Goal: Task Accomplishment & Management: Complete application form

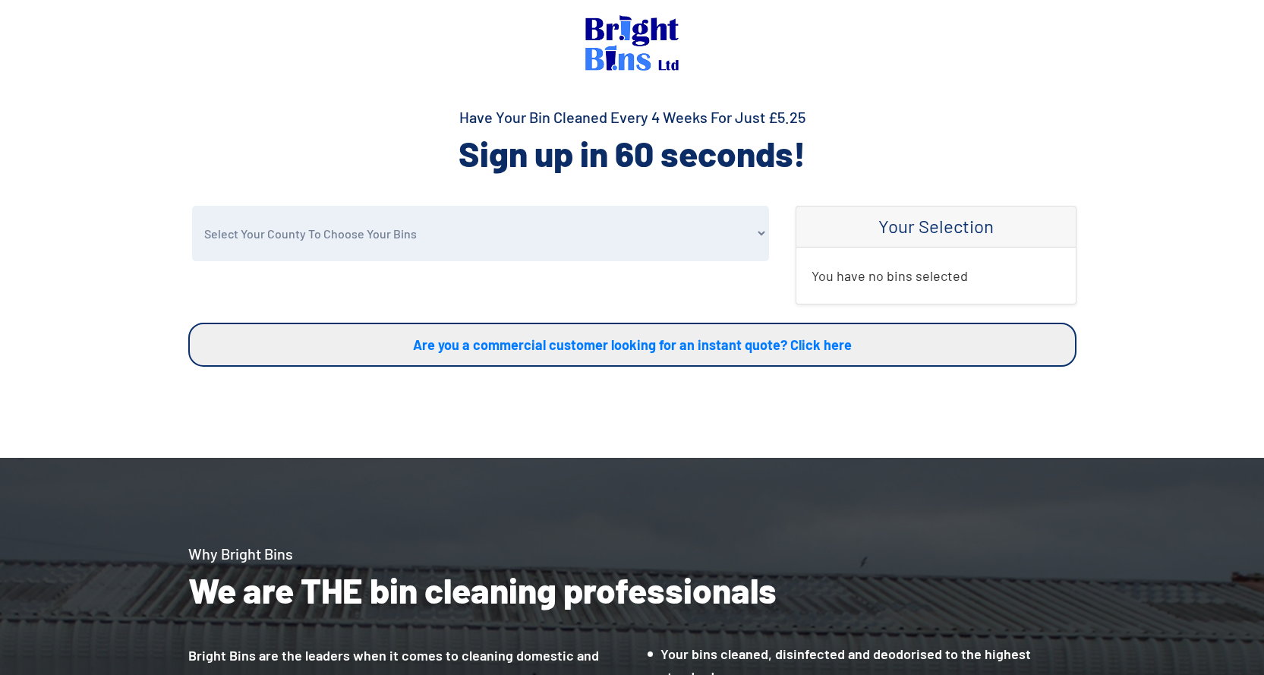
click at [313, 244] on select "Select Your County To Choose Your Bins [GEOGRAPHIC_DATA] [GEOGRAPHIC_DATA] [GEO…" at bounding box center [480, 233] width 577 height 55
select select "Wrexham"
click at [192, 206] on select "Select Your County To Choose Your Bins [GEOGRAPHIC_DATA] [GEOGRAPHIC_DATA] [GEO…" at bounding box center [480, 233] width 577 height 55
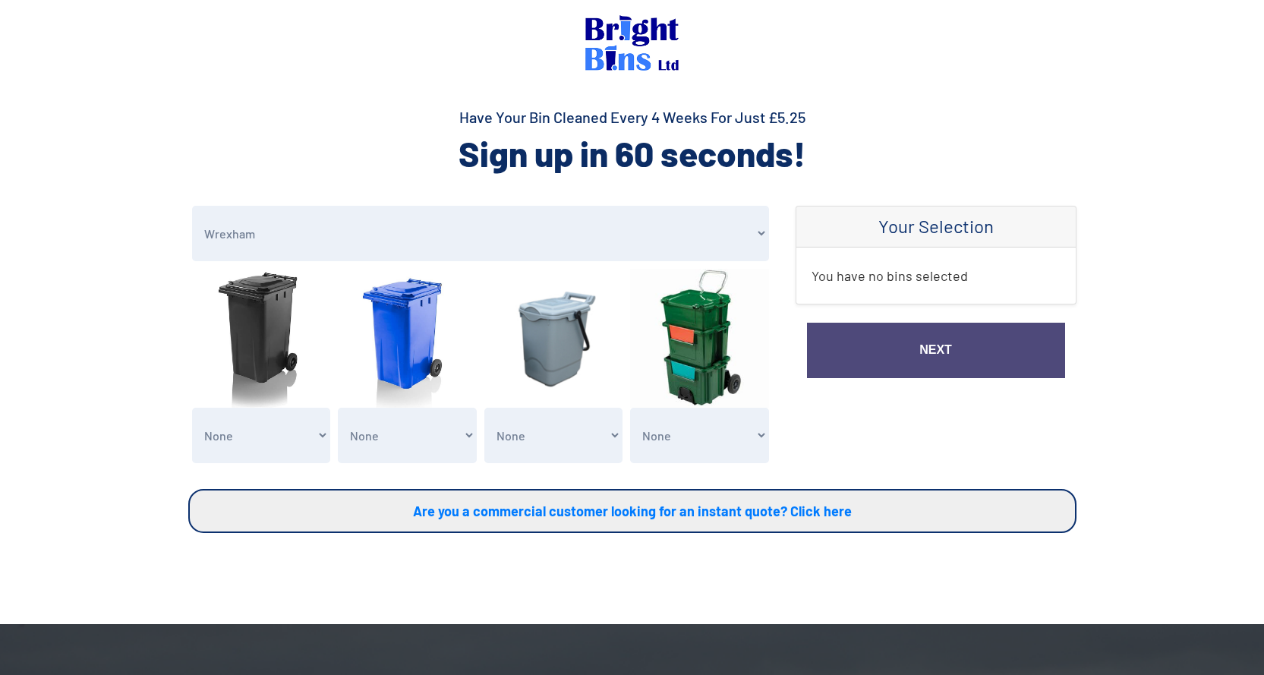
click at [261, 442] on select "None General Waste Bin - X1 (£5.25) General Waste Bin - X2 (£10.50) General Was…" at bounding box center [261, 435] width 139 height 55
select select "1"
click at [192, 408] on select "None General Waste Bin - X1 (£5.25) General Waste Bin - X2 (£10.50) General Was…" at bounding box center [261, 435] width 139 height 55
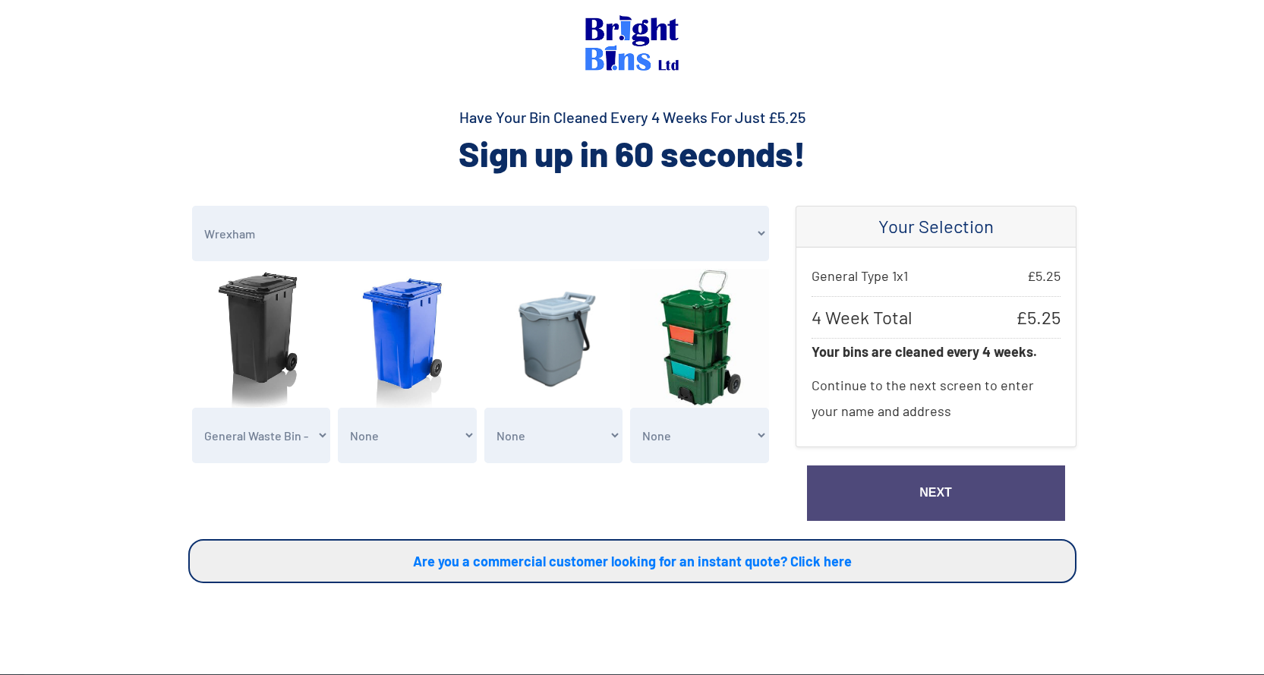
click at [906, 488] on link "Next" at bounding box center [936, 492] width 258 height 55
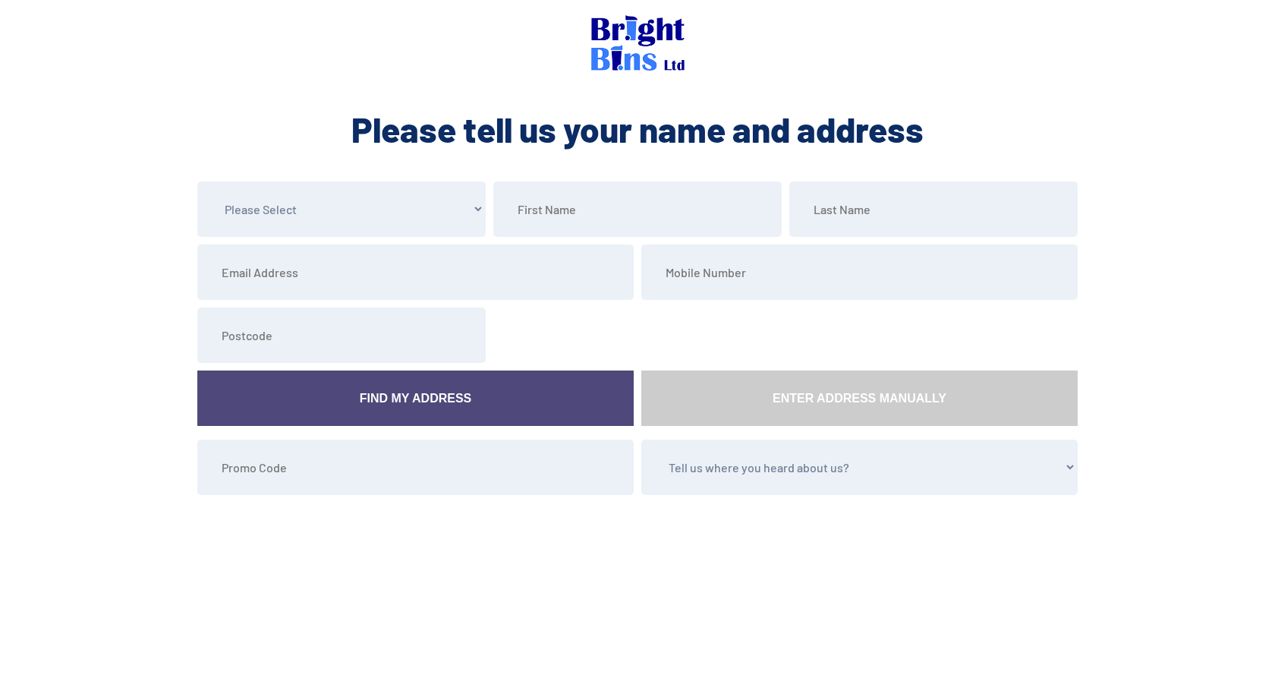
click at [273, 211] on select "Please Select Mr Mrs Miss Ms Dr Other" at bounding box center [341, 208] width 288 height 55
select select "Mr"
click at [197, 181] on select "Please Select Mr Mrs Miss Ms Dr Other" at bounding box center [341, 208] width 288 height 55
click at [556, 212] on input "text" at bounding box center [637, 208] width 288 height 55
type input "Anthony"
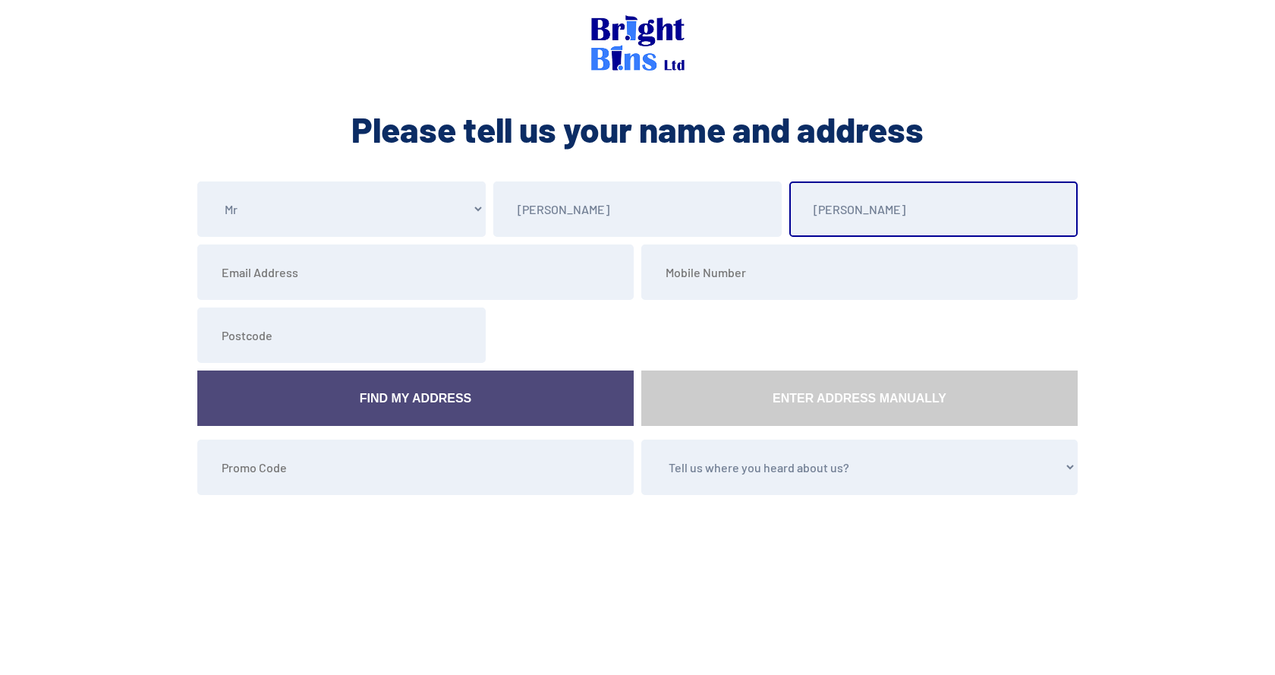
type input "Wright"
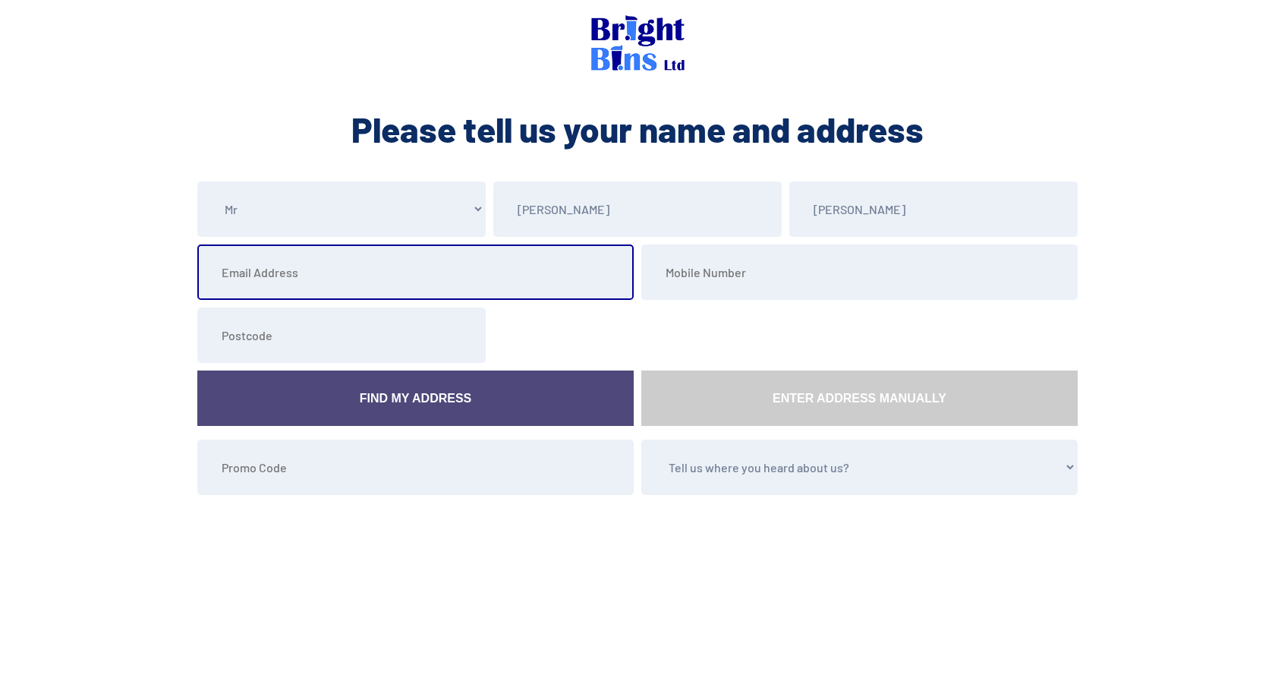
click at [230, 279] on input "email" at bounding box center [415, 271] width 436 height 55
type input "welshdragon1111550@gmail.com"
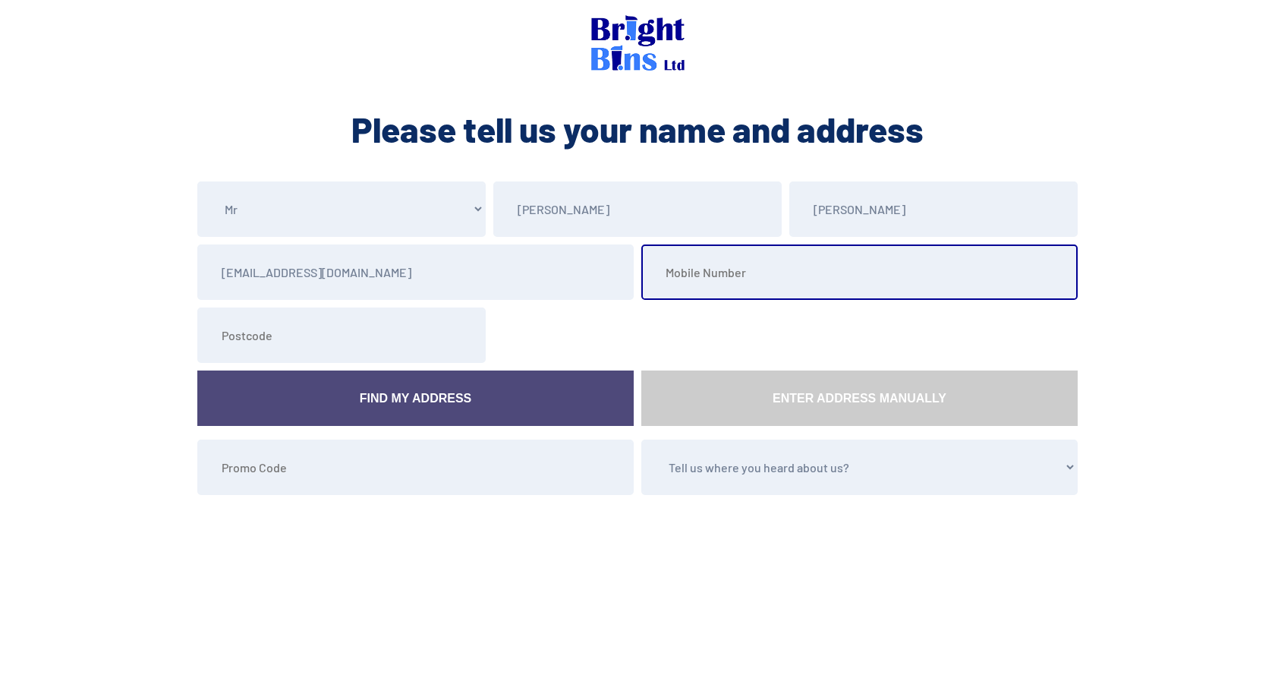
click at [718, 276] on input "tel" at bounding box center [859, 271] width 436 height 55
type input "07369259839"
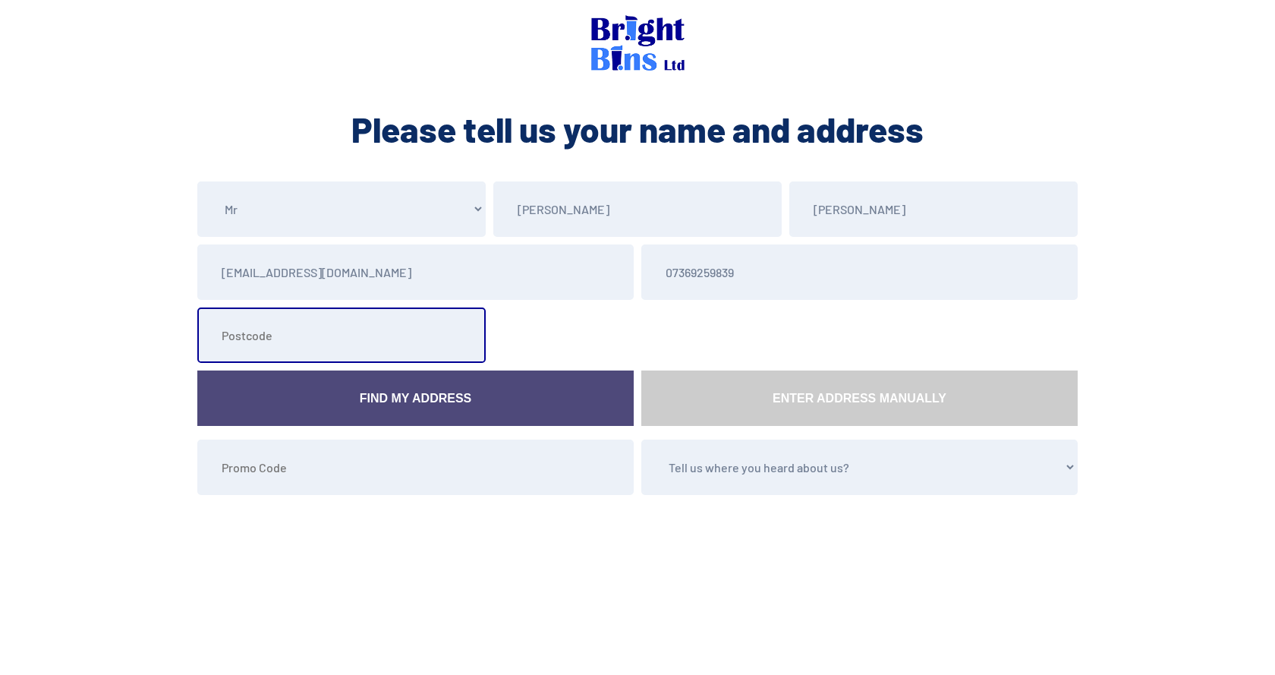
click at [243, 342] on input "text" at bounding box center [341, 334] width 288 height 55
type input "LL14 5LG"
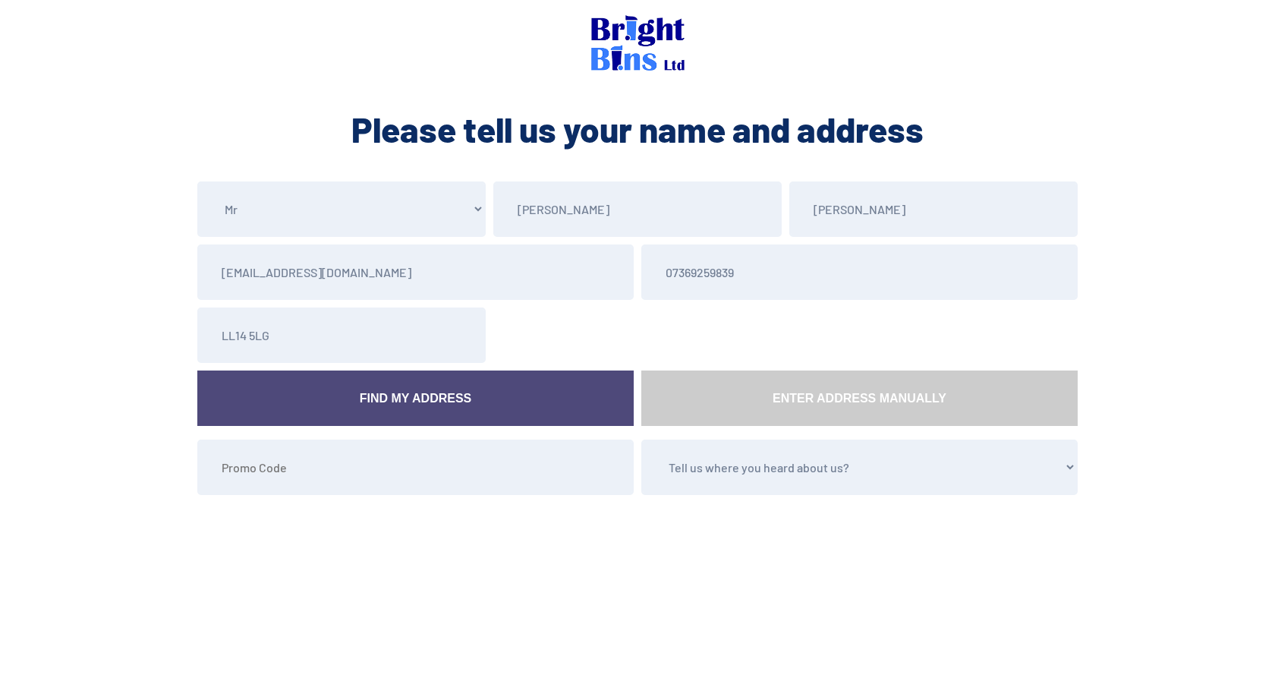
click at [373, 400] on link "Find My Address" at bounding box center [415, 397] width 436 height 55
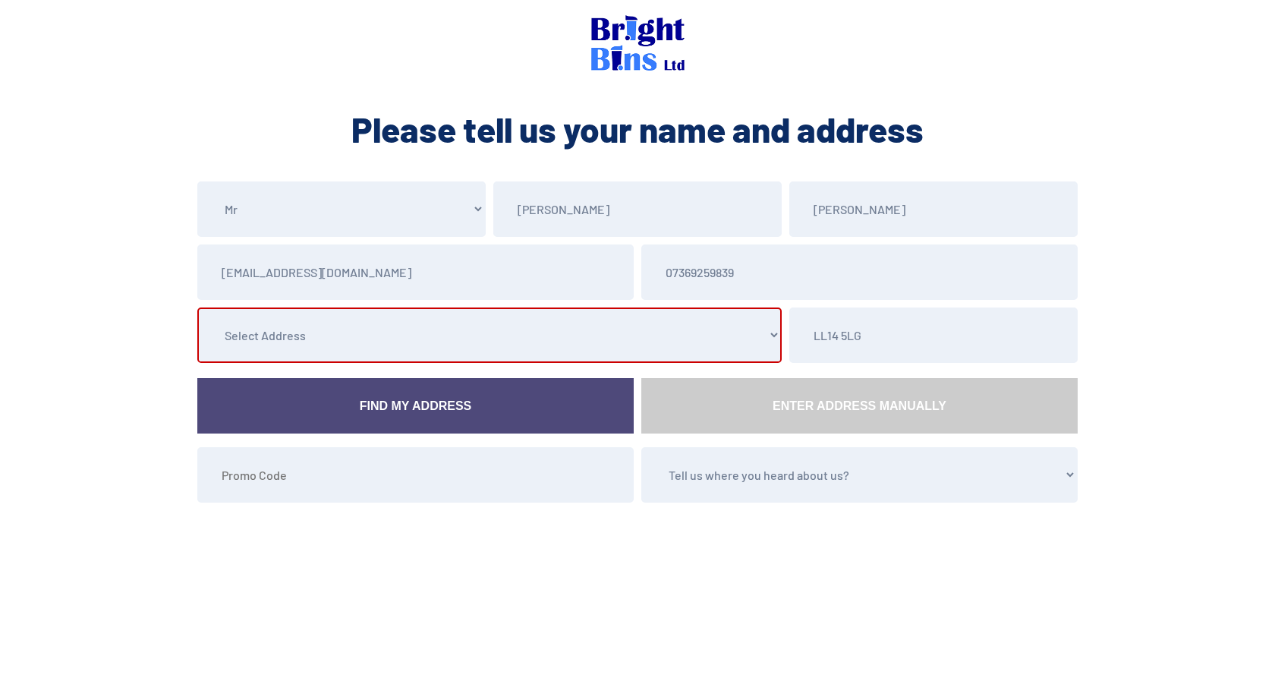
click at [383, 331] on select "Select Address 18 Princess Avenue, , , , Chirk, Wrexham, 31 Princess Avenue, , …" at bounding box center [489, 334] width 584 height 55
select select "Wrexham"
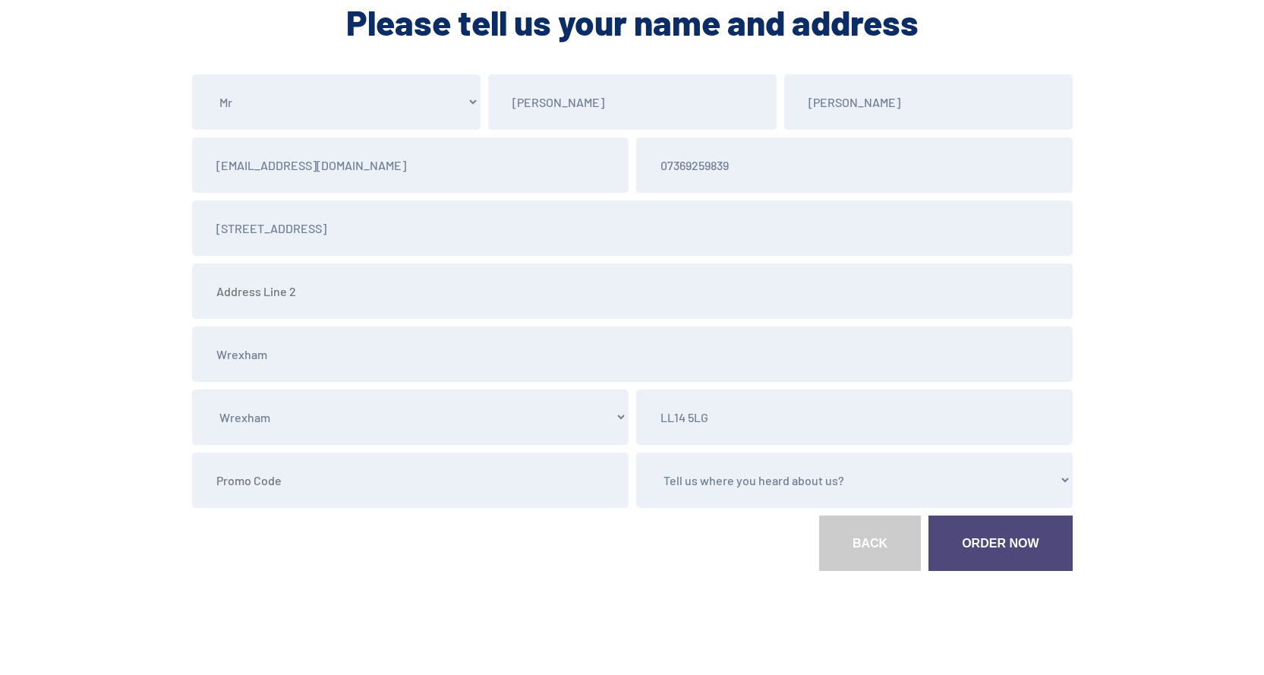
scroll to position [118, 0]
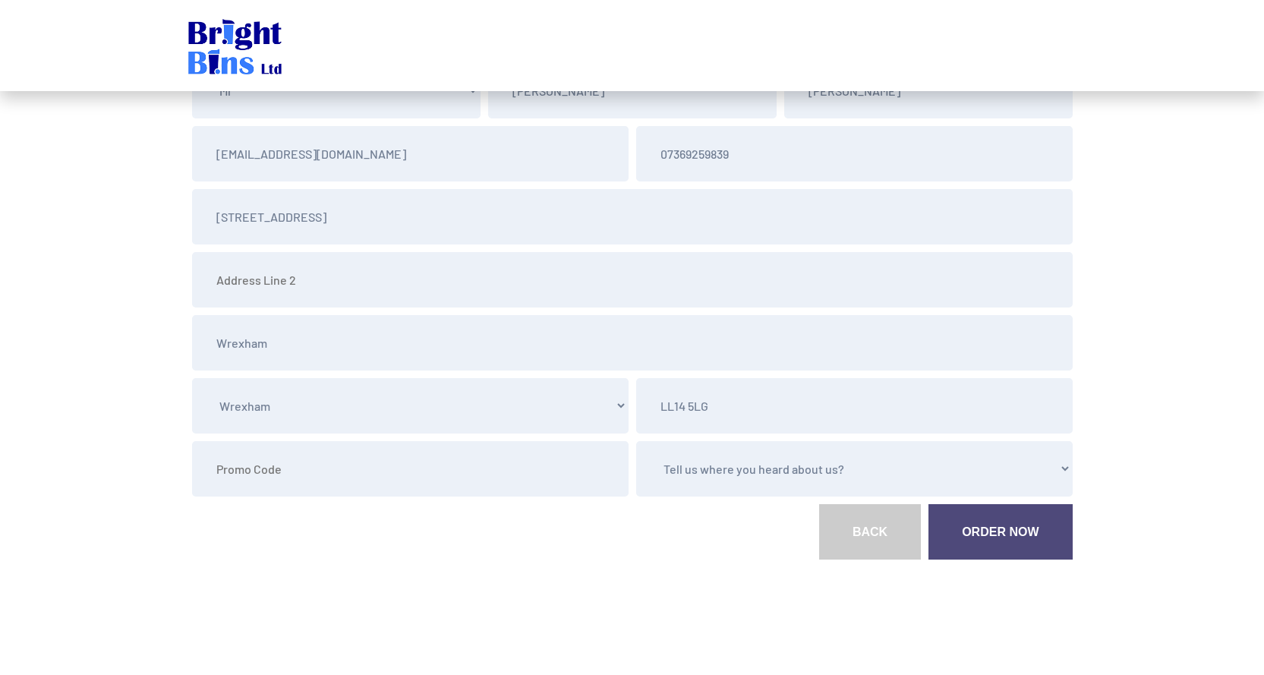
click at [691, 474] on select "Tell us where you heard about us? Word of Mouth Leaflet Sticker On Bin Spoke To…" at bounding box center [854, 468] width 436 height 55
select select "Word of Mouth"
click at [636, 441] on select "Tell us where you heard about us? Word of Mouth Leaflet Sticker On Bin Spoke To…" at bounding box center [854, 468] width 436 height 55
click at [984, 538] on link "Order Now" at bounding box center [999, 531] width 143 height 55
